Goal: Information Seeking & Learning: Learn about a topic

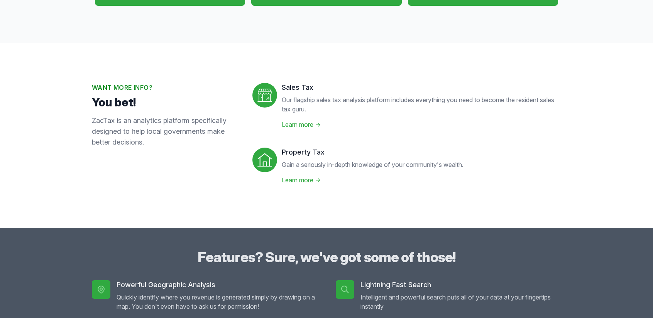
scroll to position [232, 0]
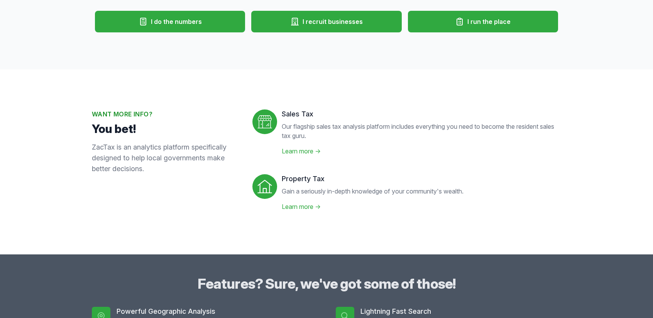
click at [438, 26] on button "I run the place" at bounding box center [483, 22] width 150 height 22
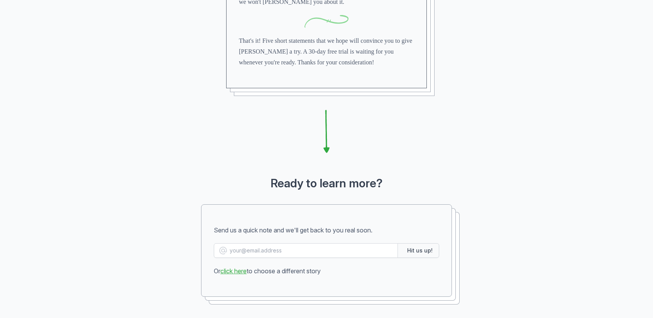
scroll to position [1119, 0]
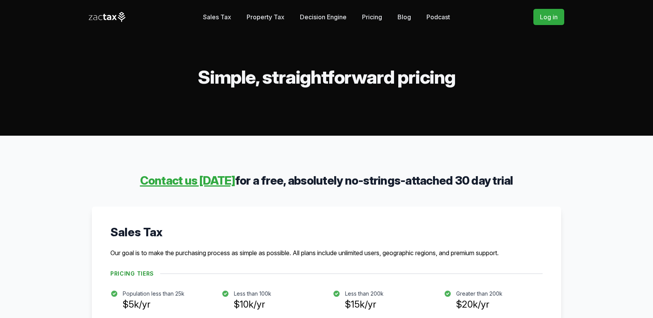
click at [250, 14] on link "Property Tax" at bounding box center [266, 16] width 38 height 15
